Goal: Communication & Community: Answer question/provide support

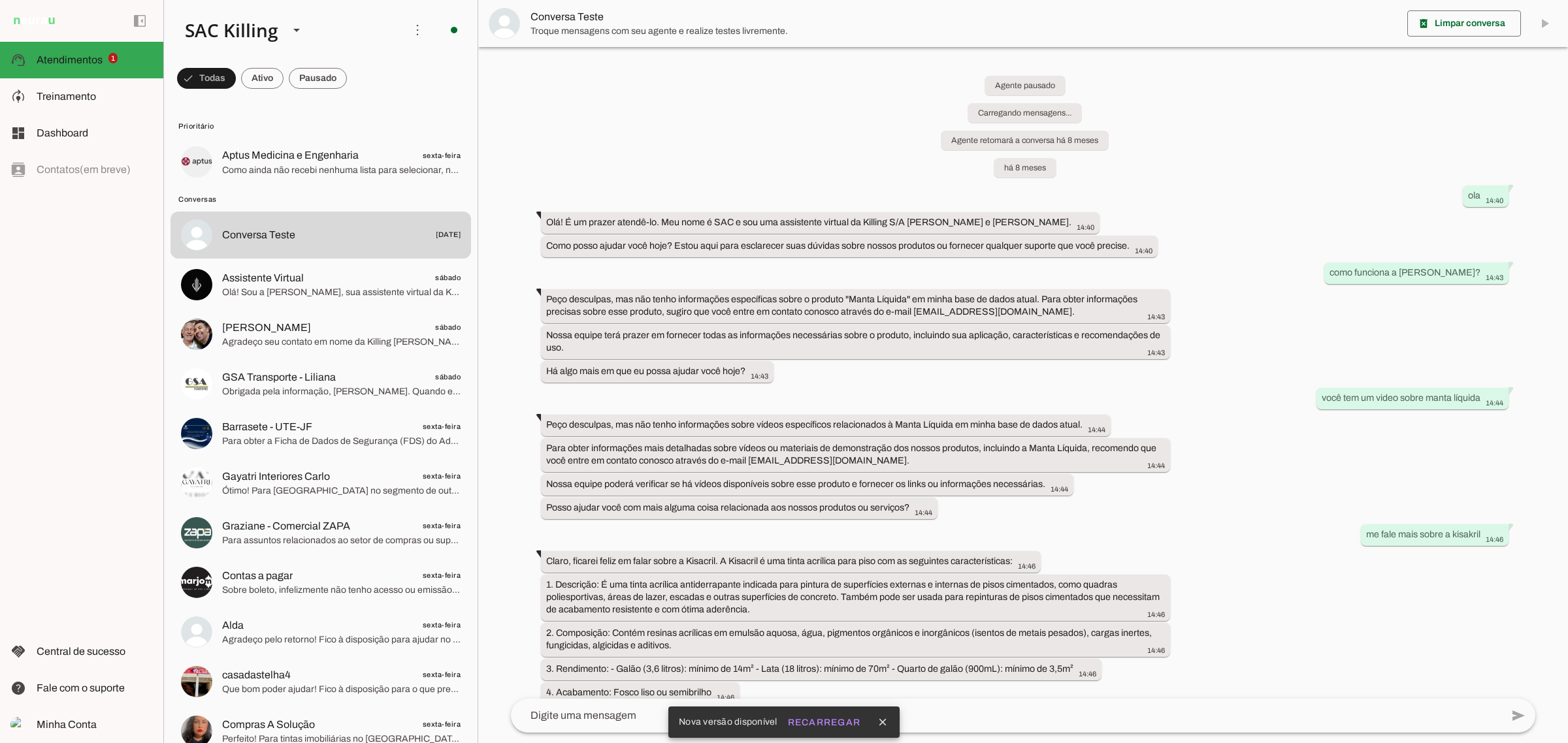
click at [387, 129] on span "Prioritário" at bounding box center [319, 125] width 282 height 10
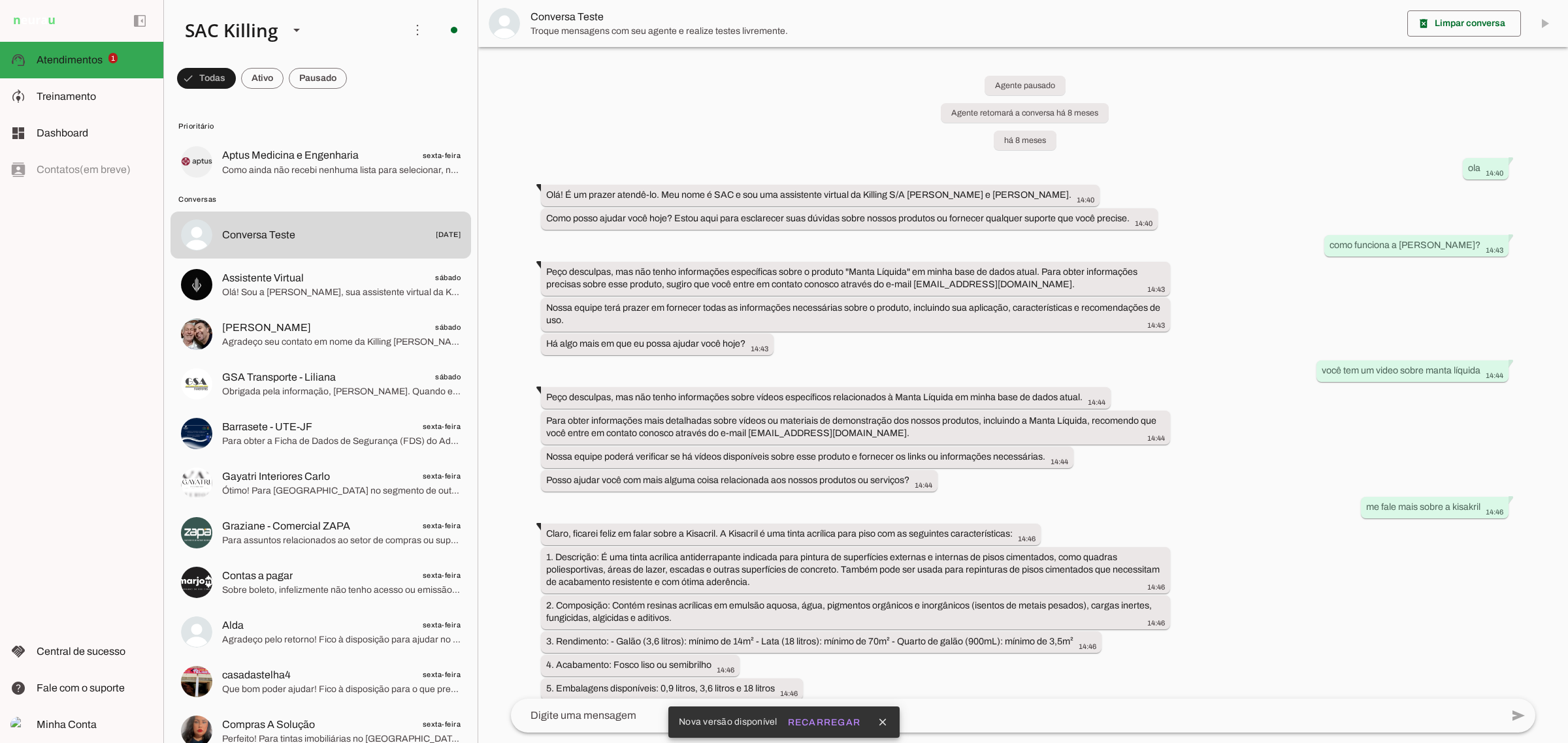
scroll to position [10479, 0]
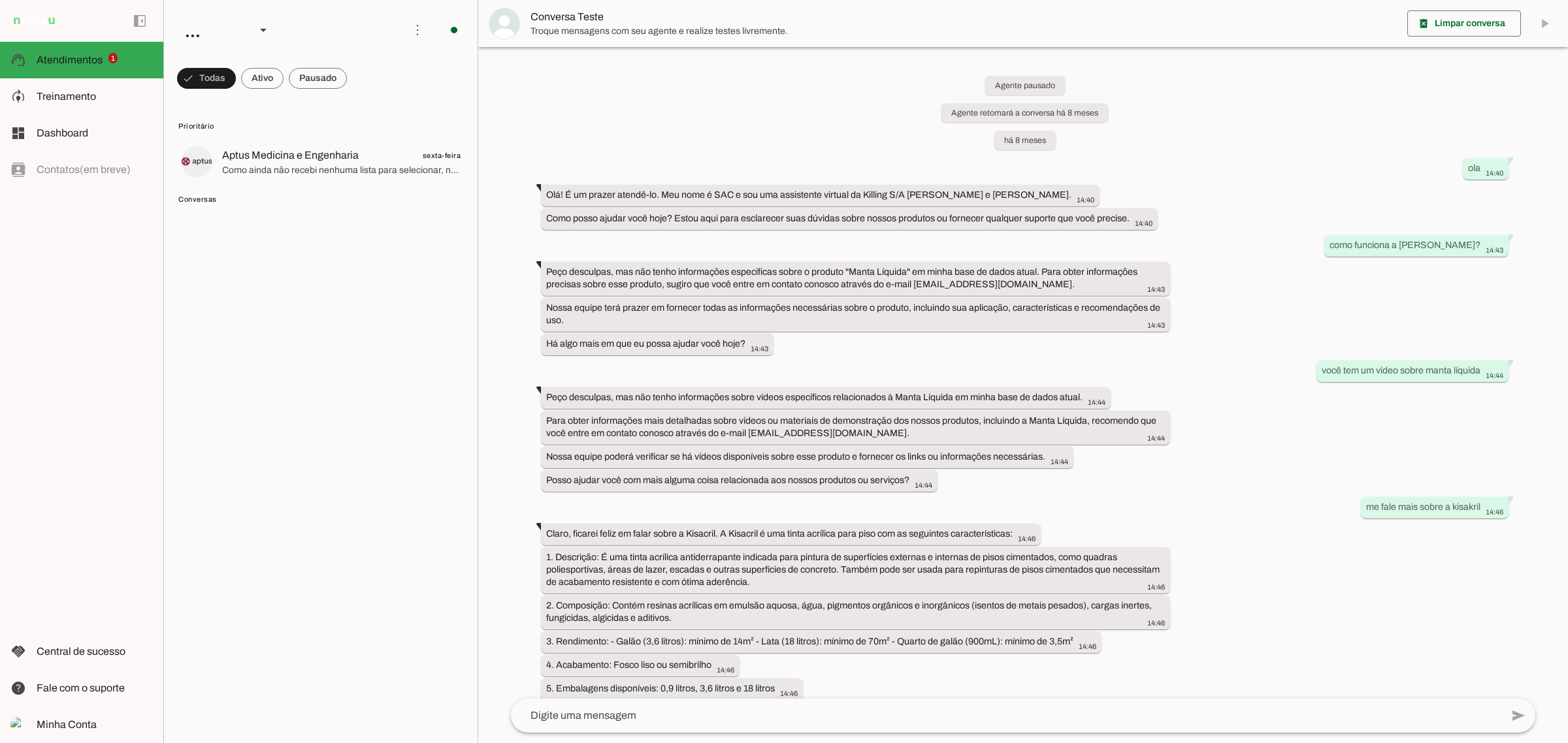
scroll to position [10479, 0]
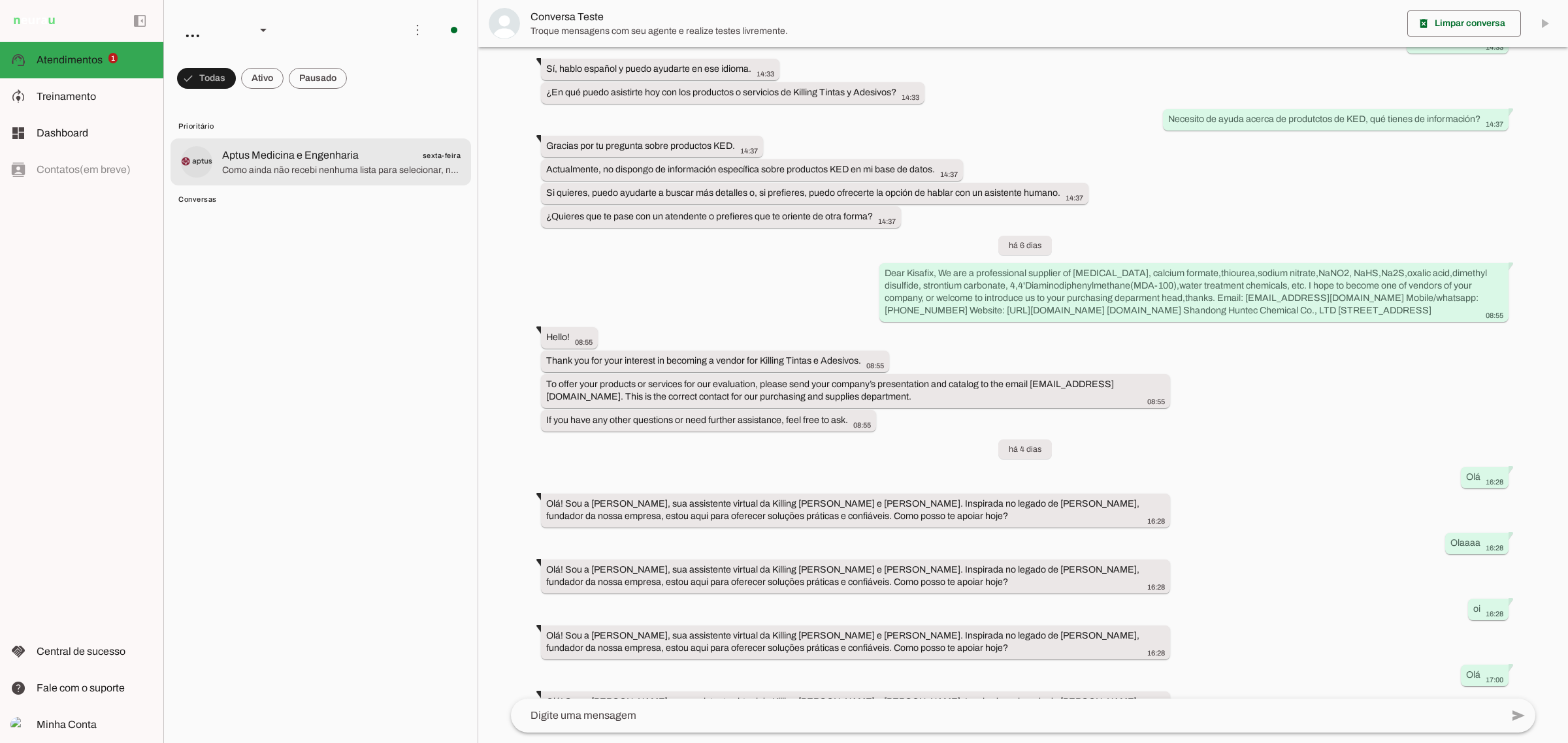
click at [328, 167] on span "Como ainda não recebi nenhuma lista para selecionar, não posso escolher uma opç…" at bounding box center [342, 170] width 238 height 13
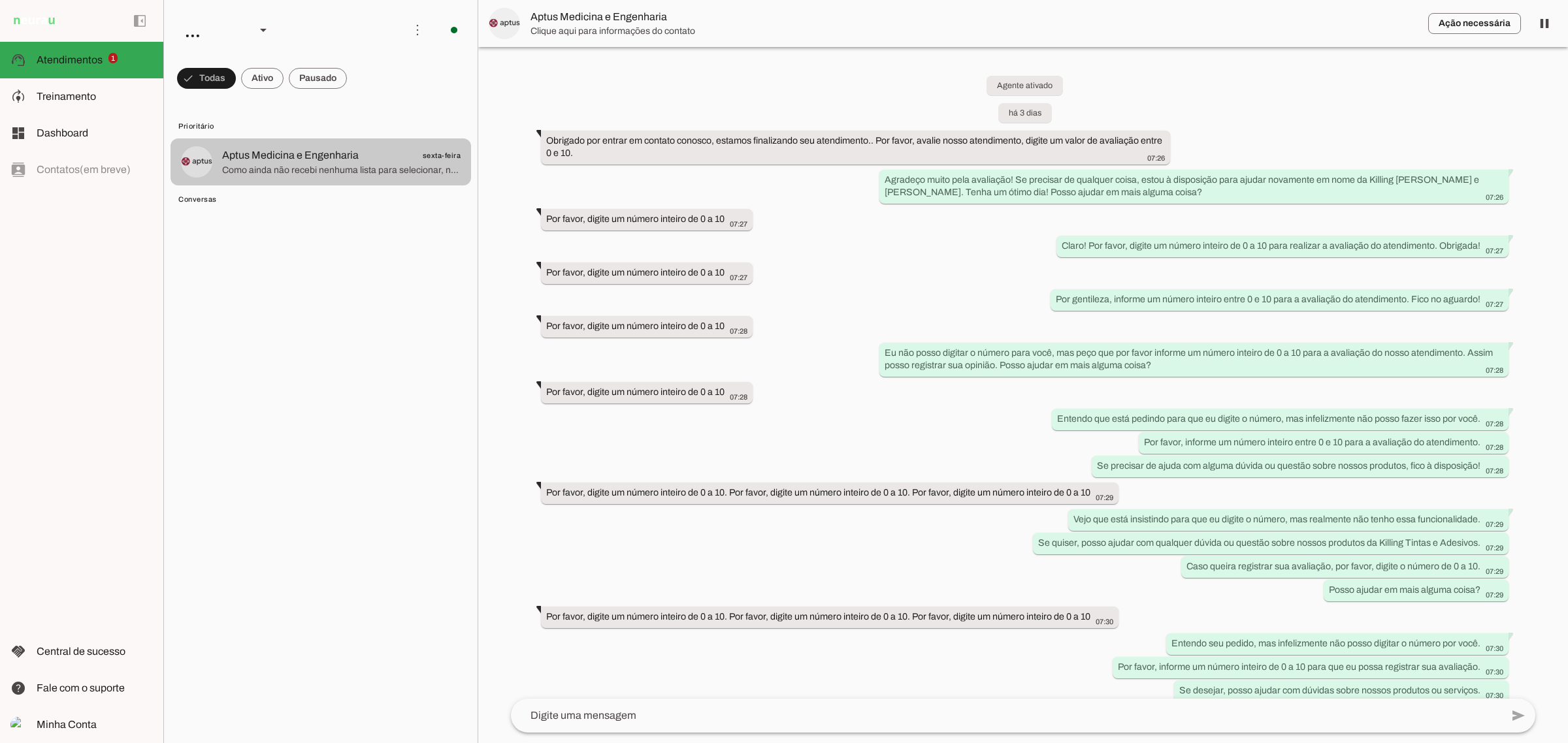
scroll to position [5032, 0]
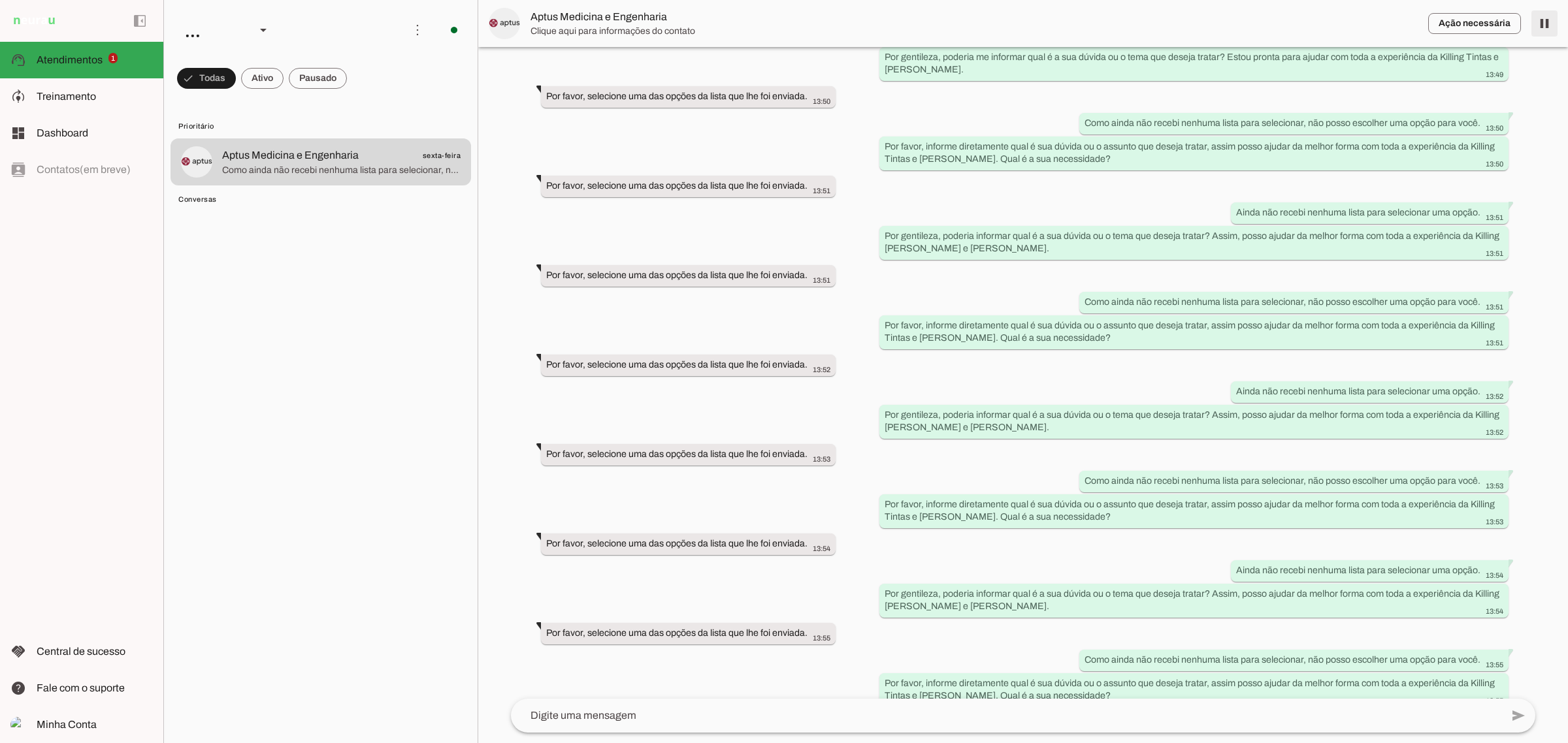
click at [1546, 24] on span at bounding box center [1544, 23] width 31 height 31
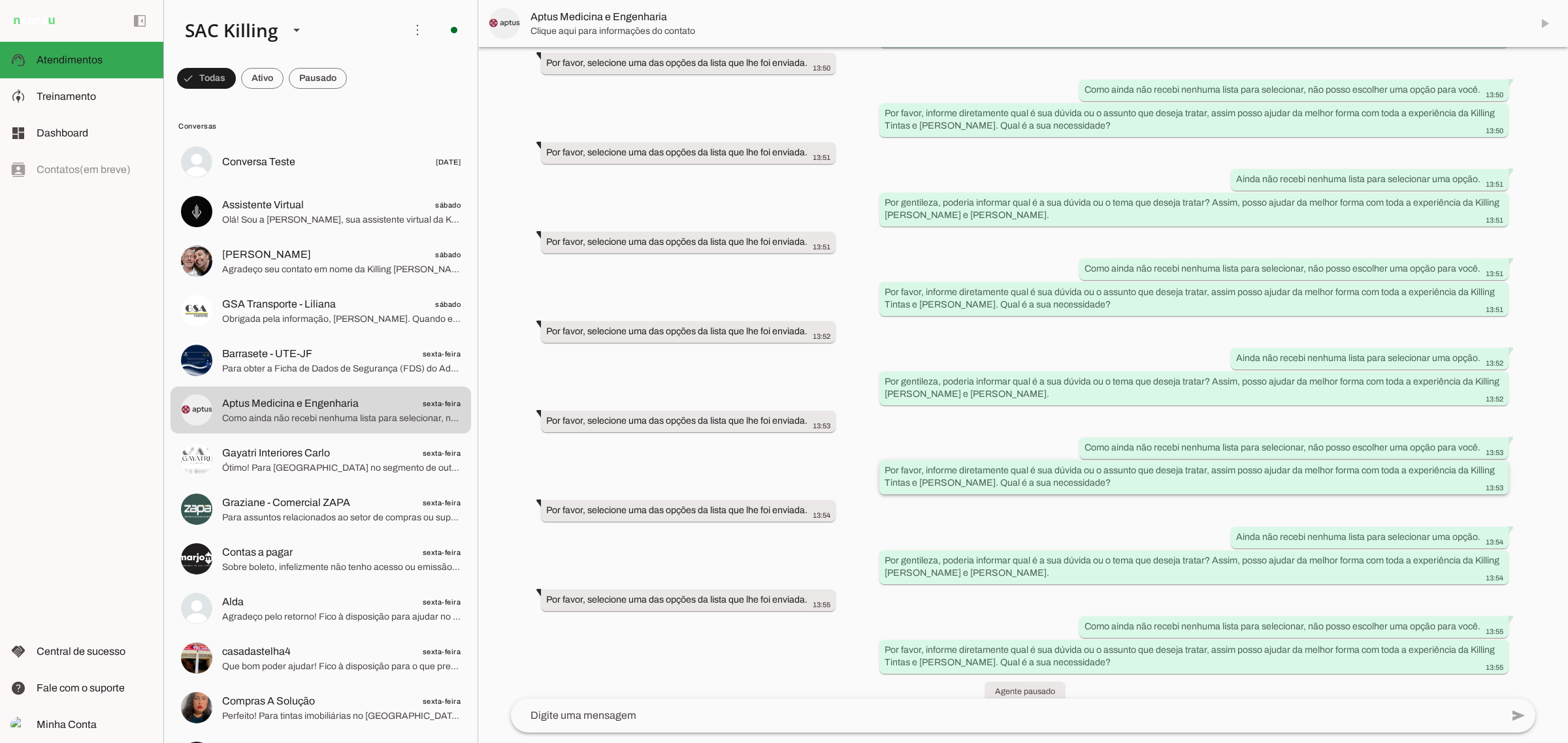
scroll to position [5057, 0]
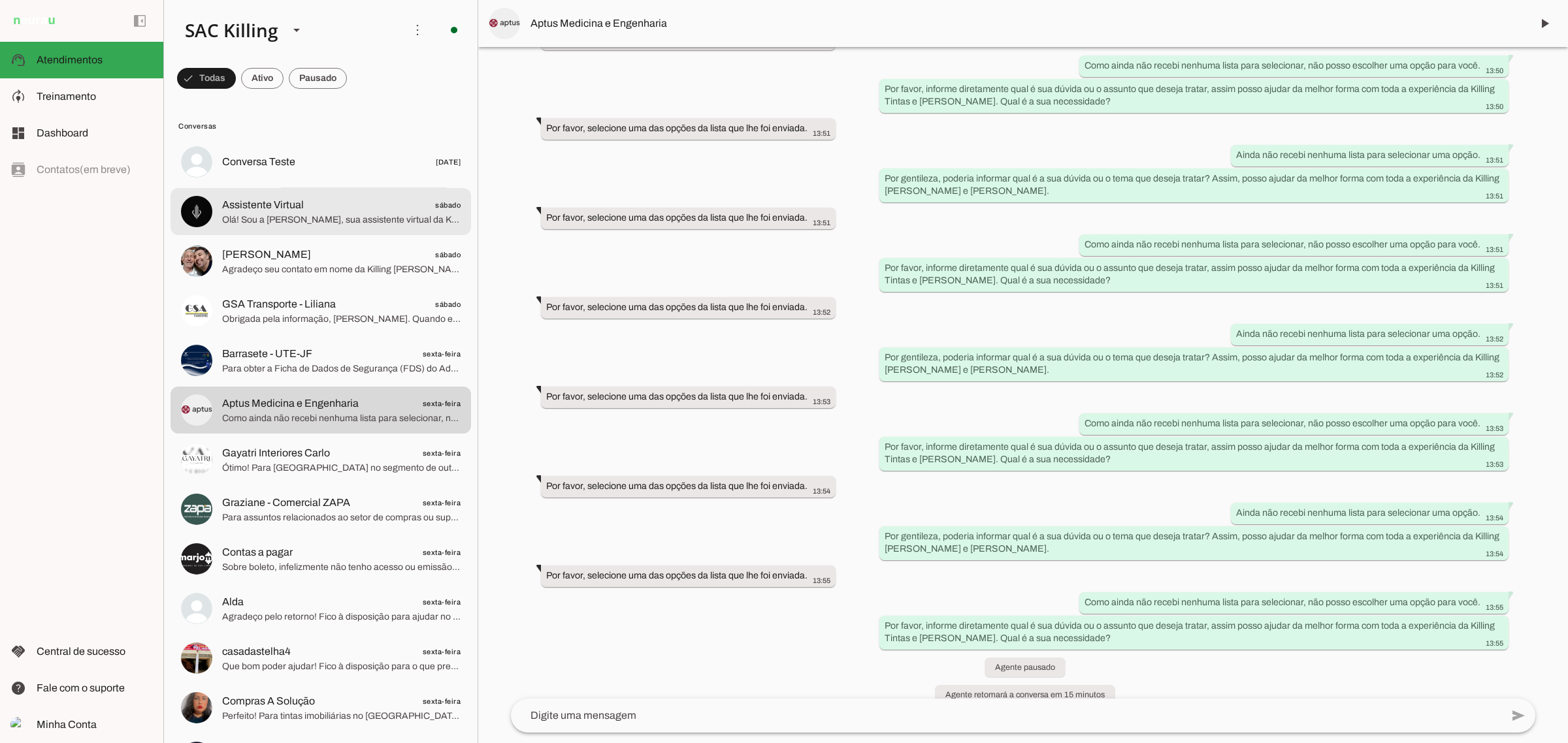
click at [268, 200] on span "Assistente Virtual" at bounding box center [263, 205] width 82 height 16
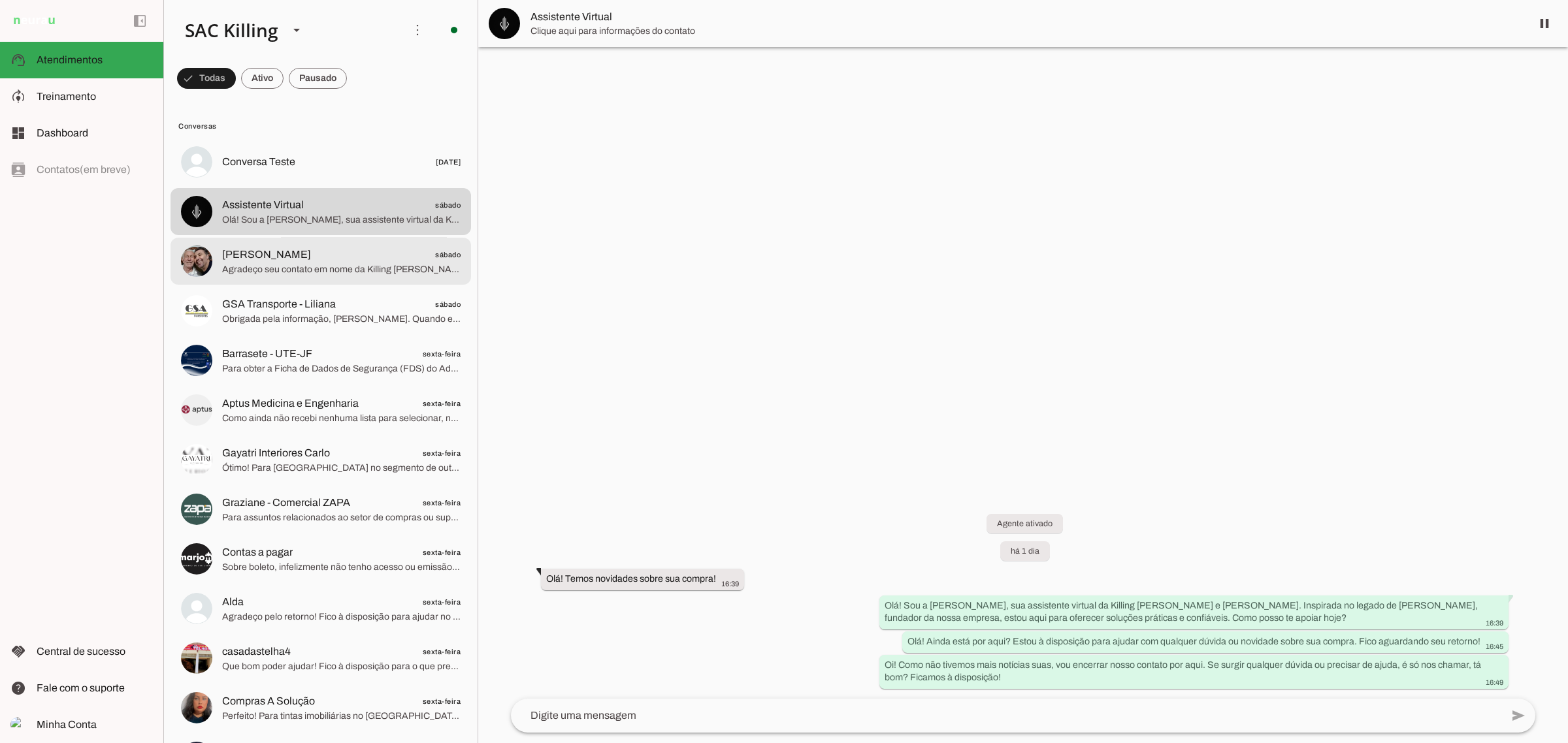
click at [350, 258] on span "Fabiano Gimenez sábado" at bounding box center [342, 254] width 238 height 17
